Goal: Book appointment/travel/reservation

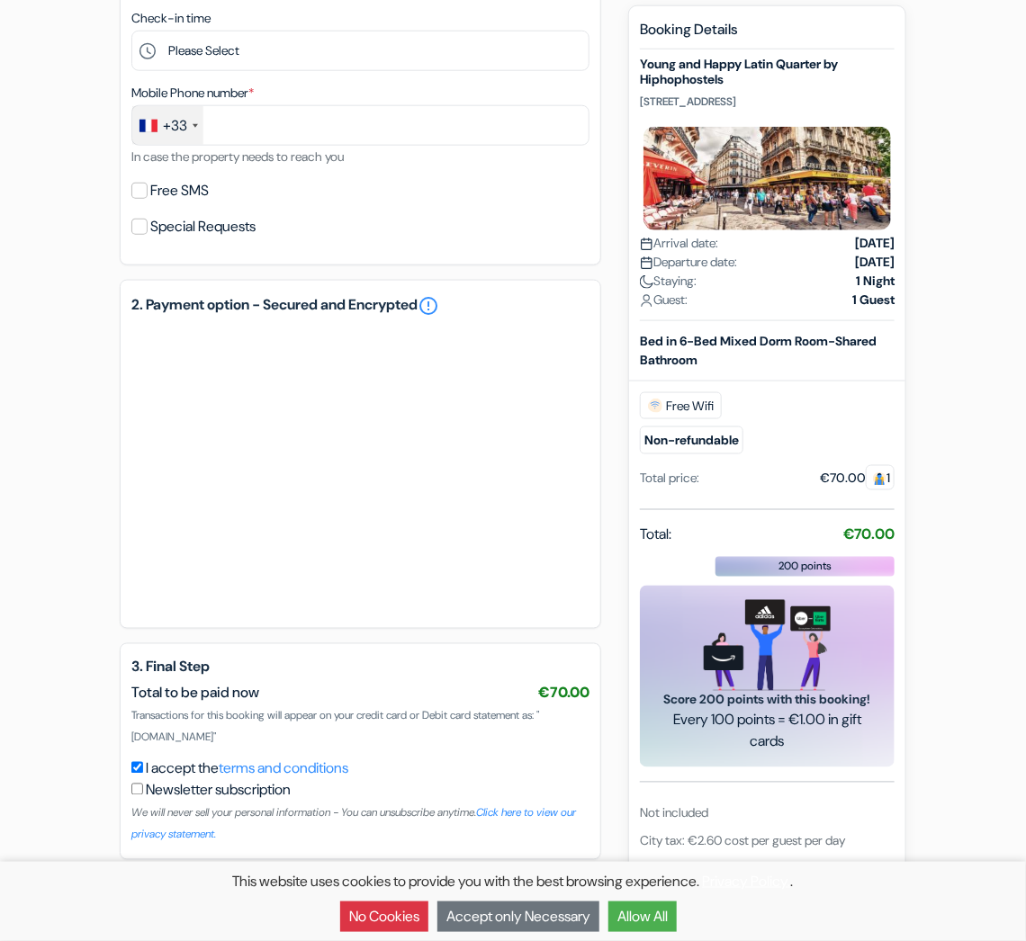
scroll to position [608, 0]
click at [650, 912] on button "Allow All" at bounding box center [642, 917] width 68 height 31
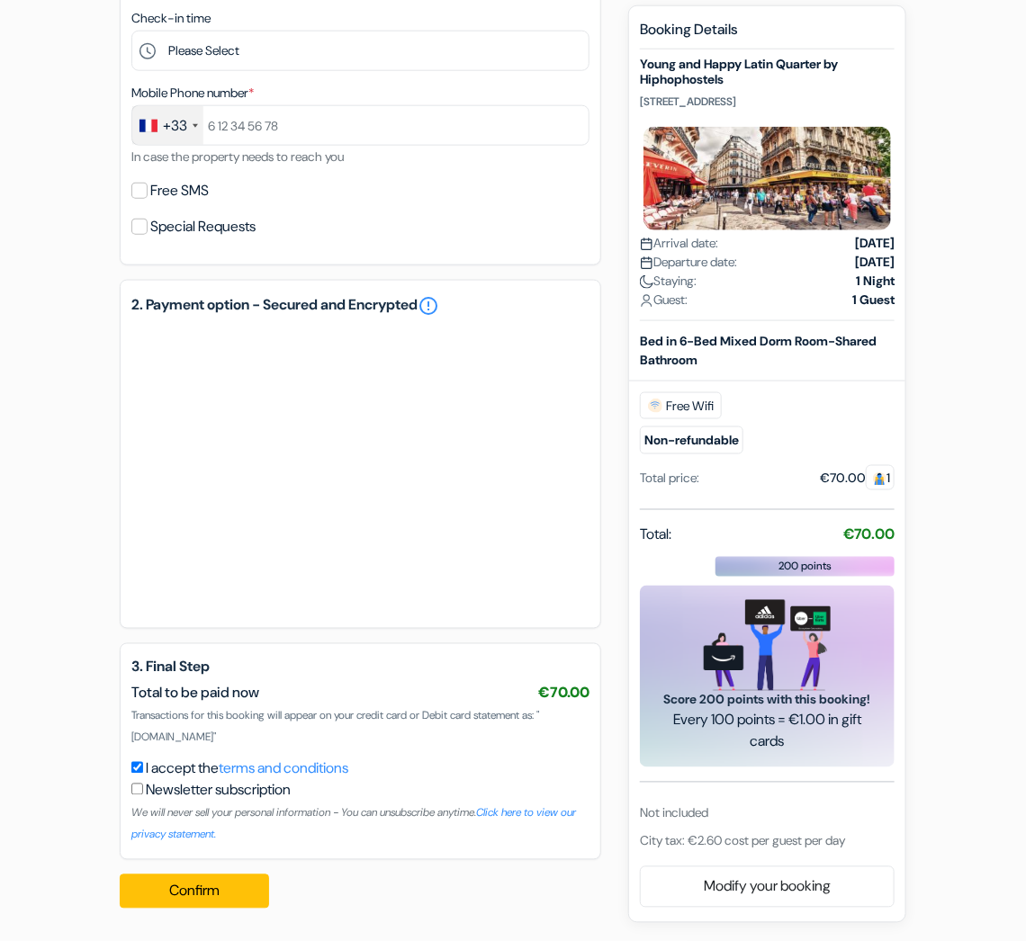
scroll to position [0, 0]
click at [879, 830] on div "Booking Details [PERSON_NAME] and Happy Latin Quarter by Hiphophostels [STREET_…" at bounding box center [767, 437] width 255 height 832
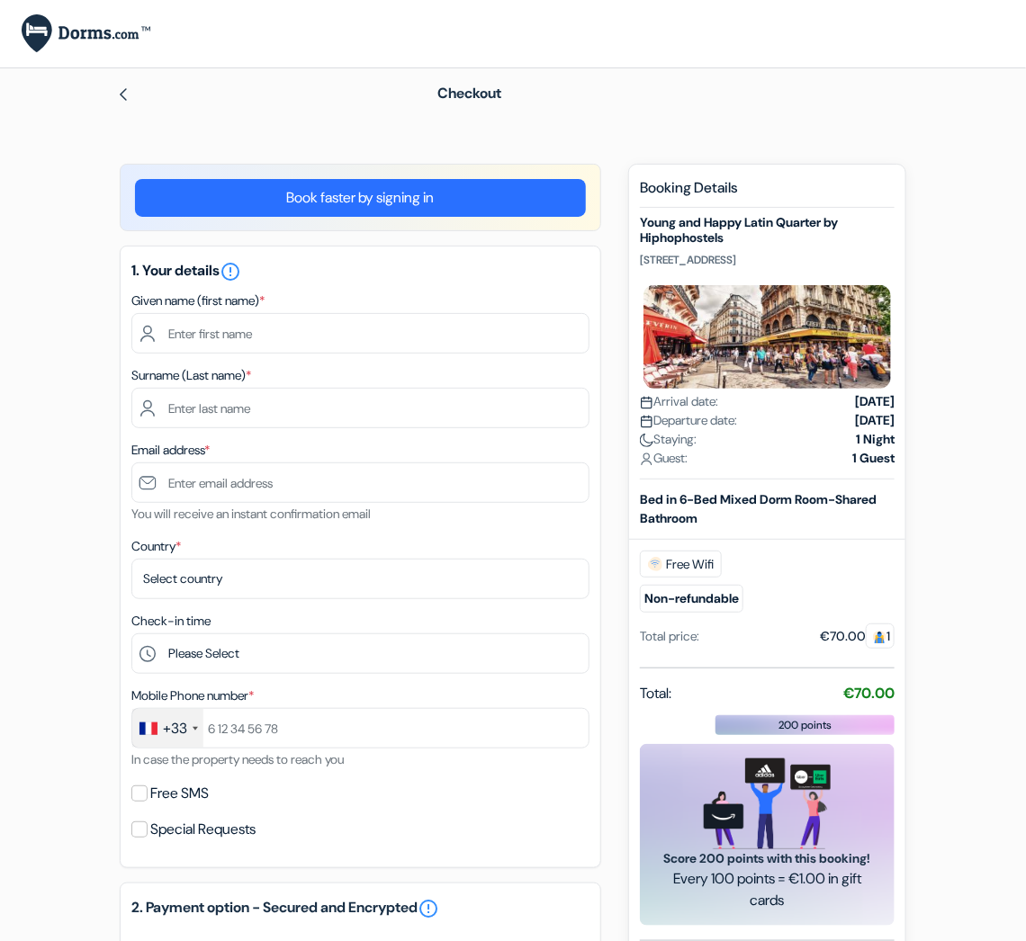
click at [778, 686] on div "Total: €70.00" at bounding box center [767, 695] width 255 height 25
click at [777, 686] on div "Total: €70.00" at bounding box center [767, 695] width 255 height 25
click at [106, 506] on div "add_box Young and Happy Latin Quarter by Hiphophostels [STREET_ADDRESS] Propert…" at bounding box center [513, 845] width 864 height 1363
click at [933, 619] on div "add_box Young and Happy Latin Quarter by Hiphophostels [STREET_ADDRESS] Propert…" at bounding box center [513, 845] width 864 height 1363
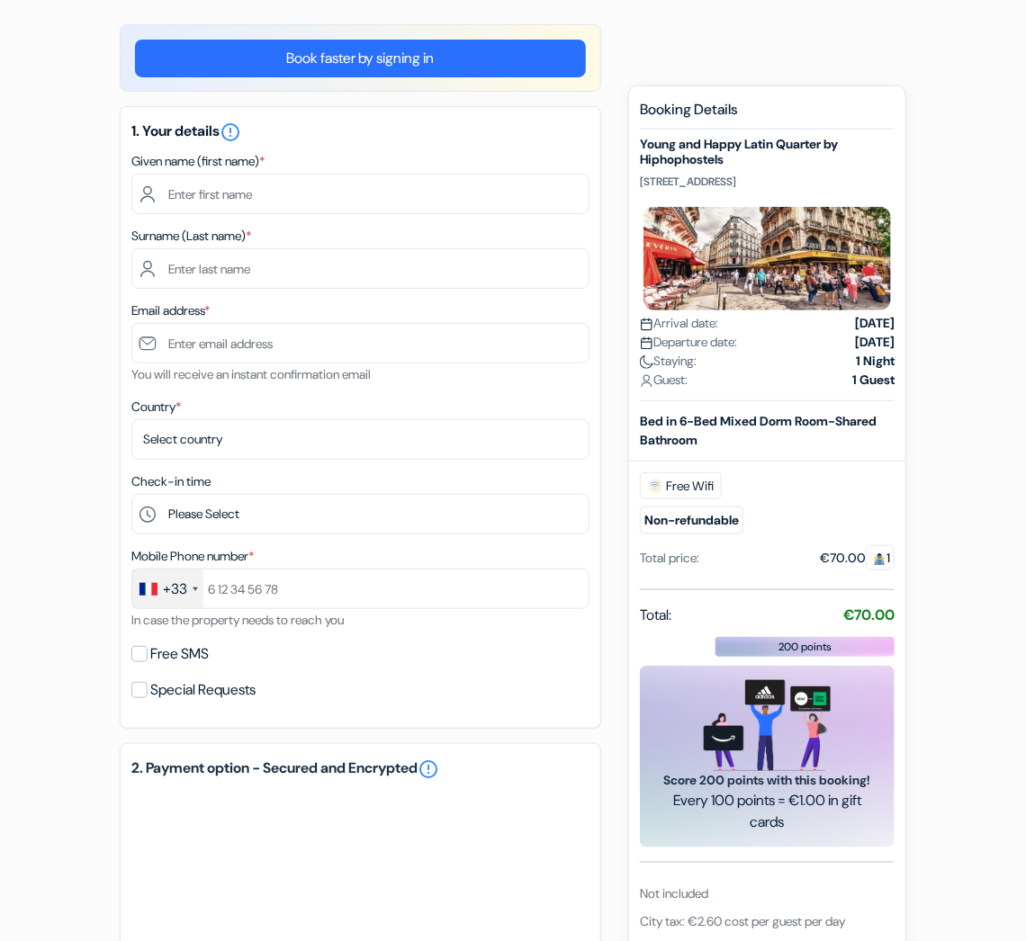
scroll to position [608, 0]
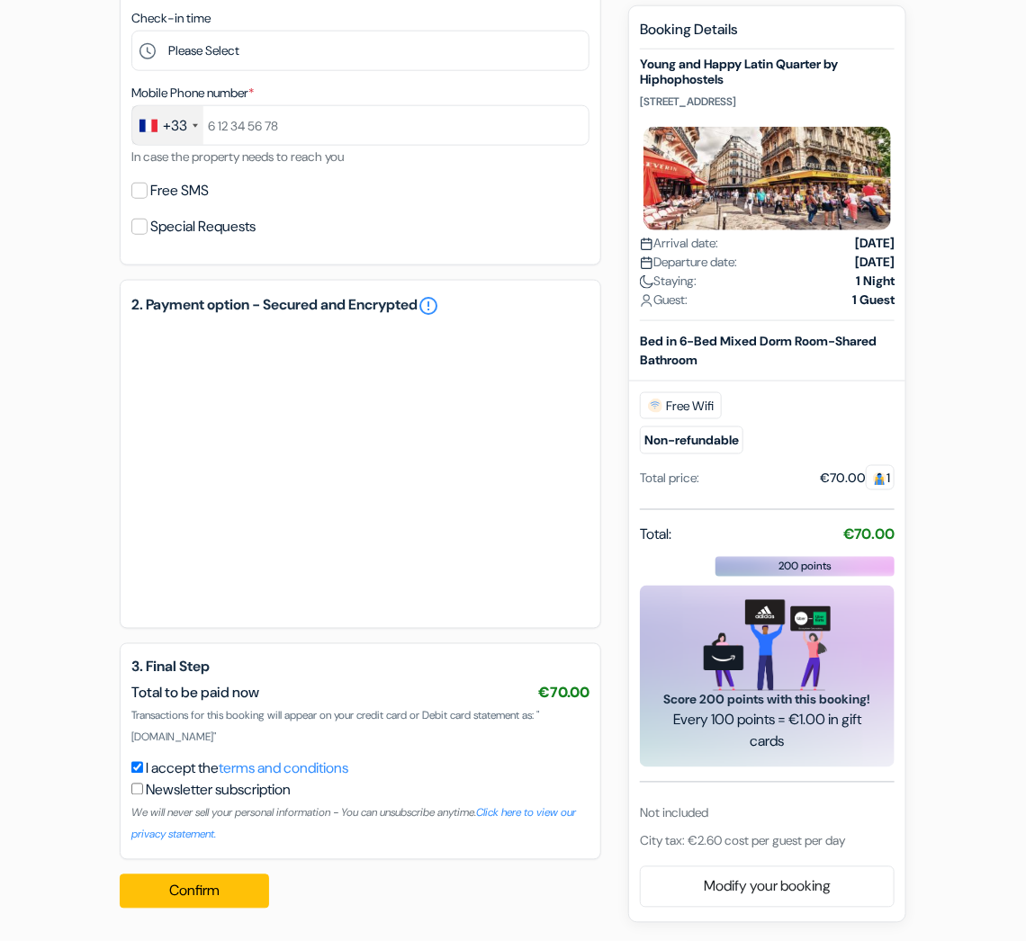
click at [861, 826] on div "Booking Details [PERSON_NAME] and Happy Latin Quarter by Hiphophostels [STREET_…" at bounding box center [767, 437] width 255 height 832
click at [870, 818] on div "Not included" at bounding box center [767, 814] width 255 height 19
click at [904, 841] on div "New booking Booking Details [PERSON_NAME] and Happy Latin Quarter by Hiphophost…" at bounding box center [767, 464] width 278 height 918
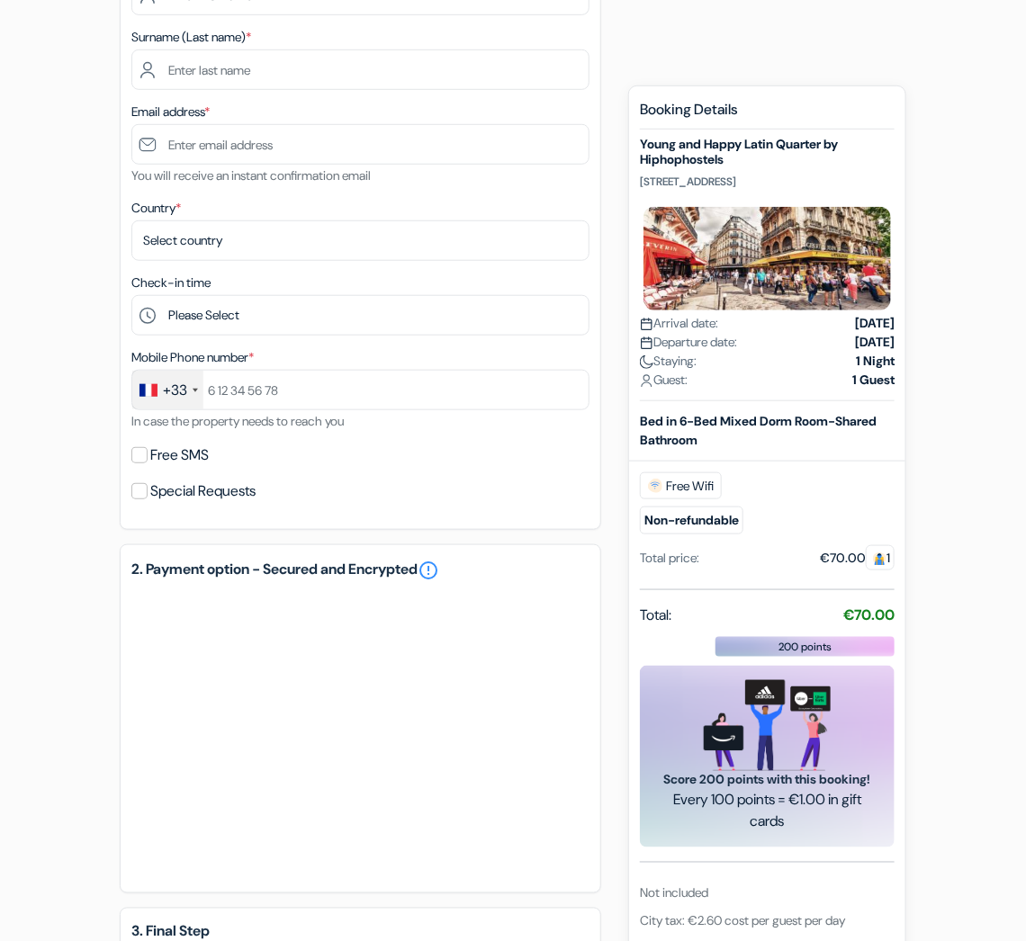
scroll to position [186, 0]
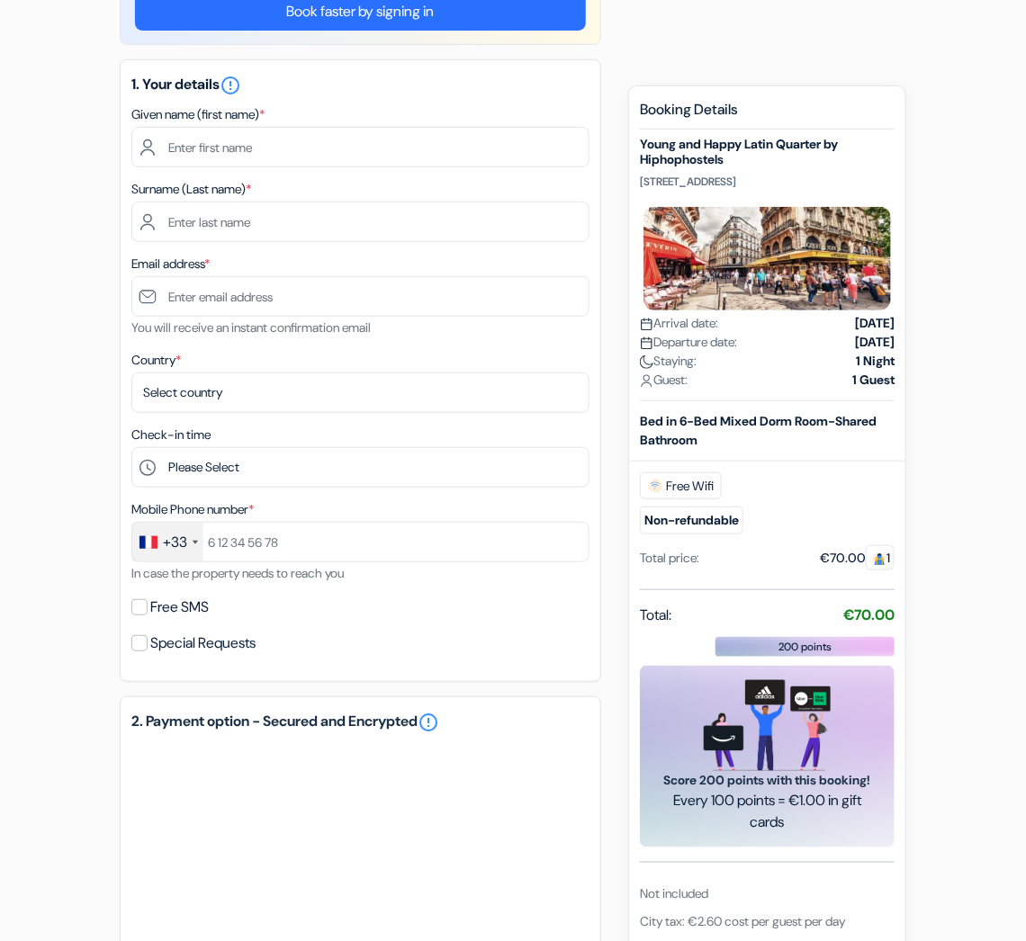
click at [805, 587] on div "Bed in 6-Bed Mixed Dorm Room-Shared Bathroom Free Wifi Non-refundable" at bounding box center [767, 501] width 255 height 178
click at [827, 594] on div "Booking Details [PERSON_NAME] and Happy Latin Quarter by Hiphophostels [STREET_…" at bounding box center [767, 517] width 255 height 832
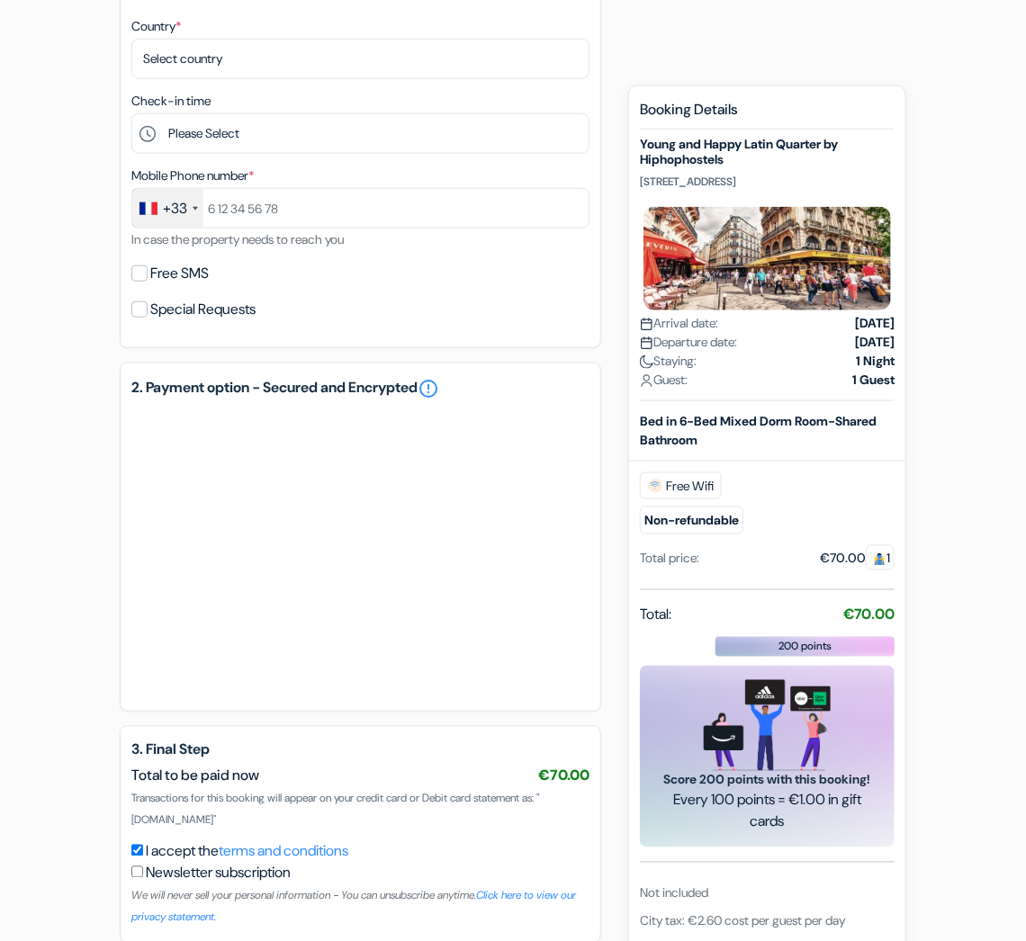
scroll to position [608, 0]
